Goal: Task Accomplishment & Management: Manage account settings

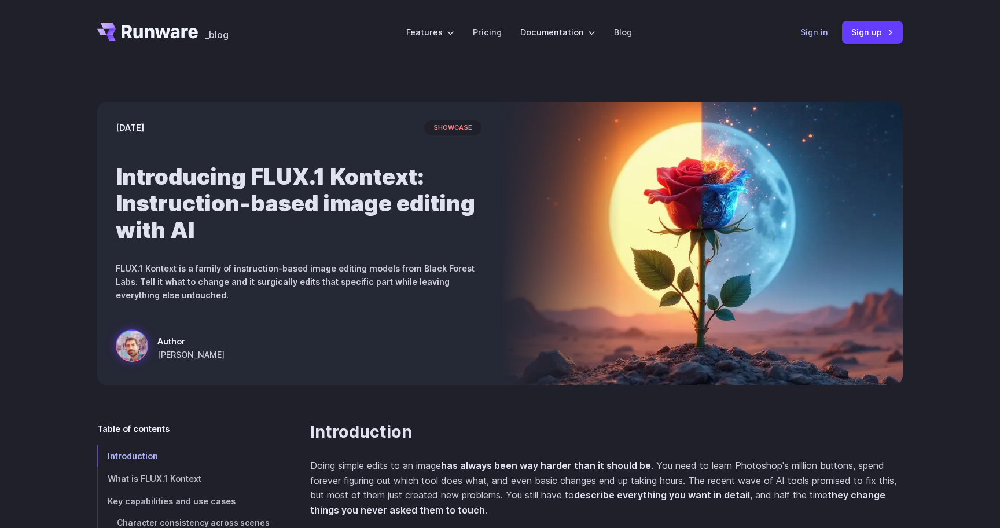
click at [821, 29] on link "Sign in" at bounding box center [814, 31] width 28 height 13
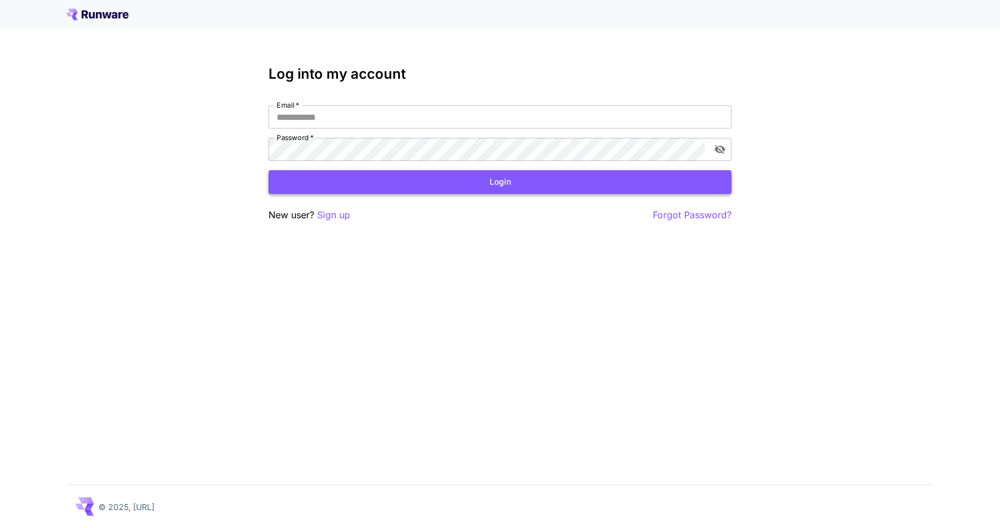
type input "**********"
click at [521, 183] on button "Login" at bounding box center [499, 182] width 463 height 24
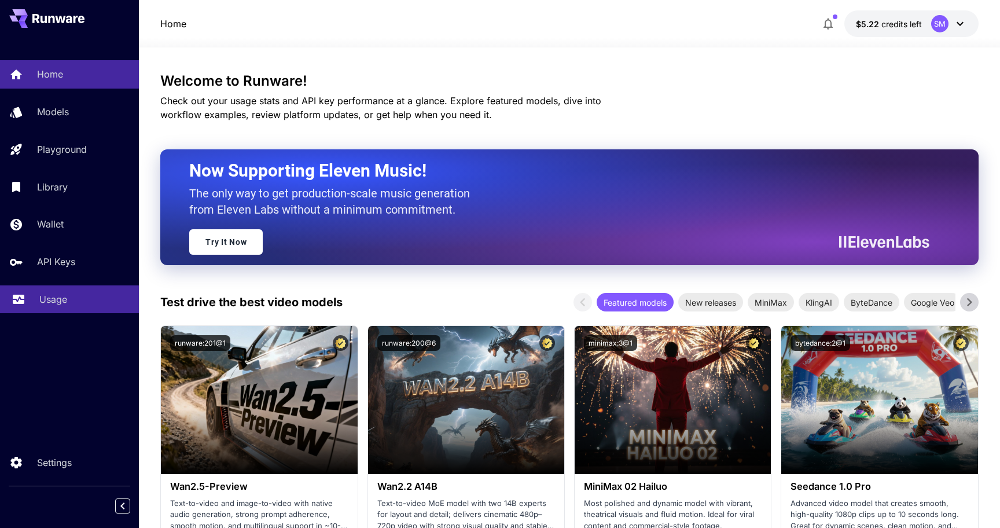
click at [62, 299] on p "Usage" at bounding box center [53, 299] width 28 height 14
